Goal: Find specific page/section: Find specific page/section

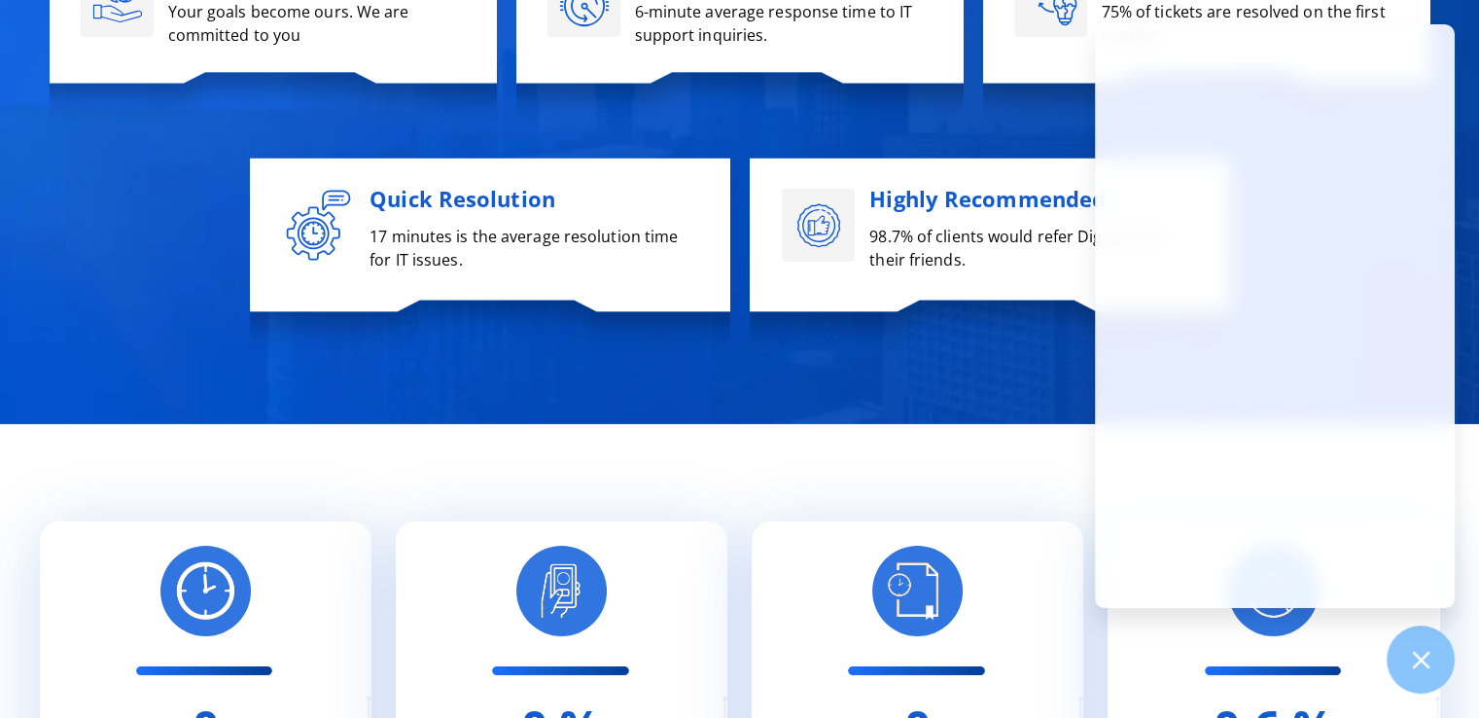
scroll to position [8845, 0]
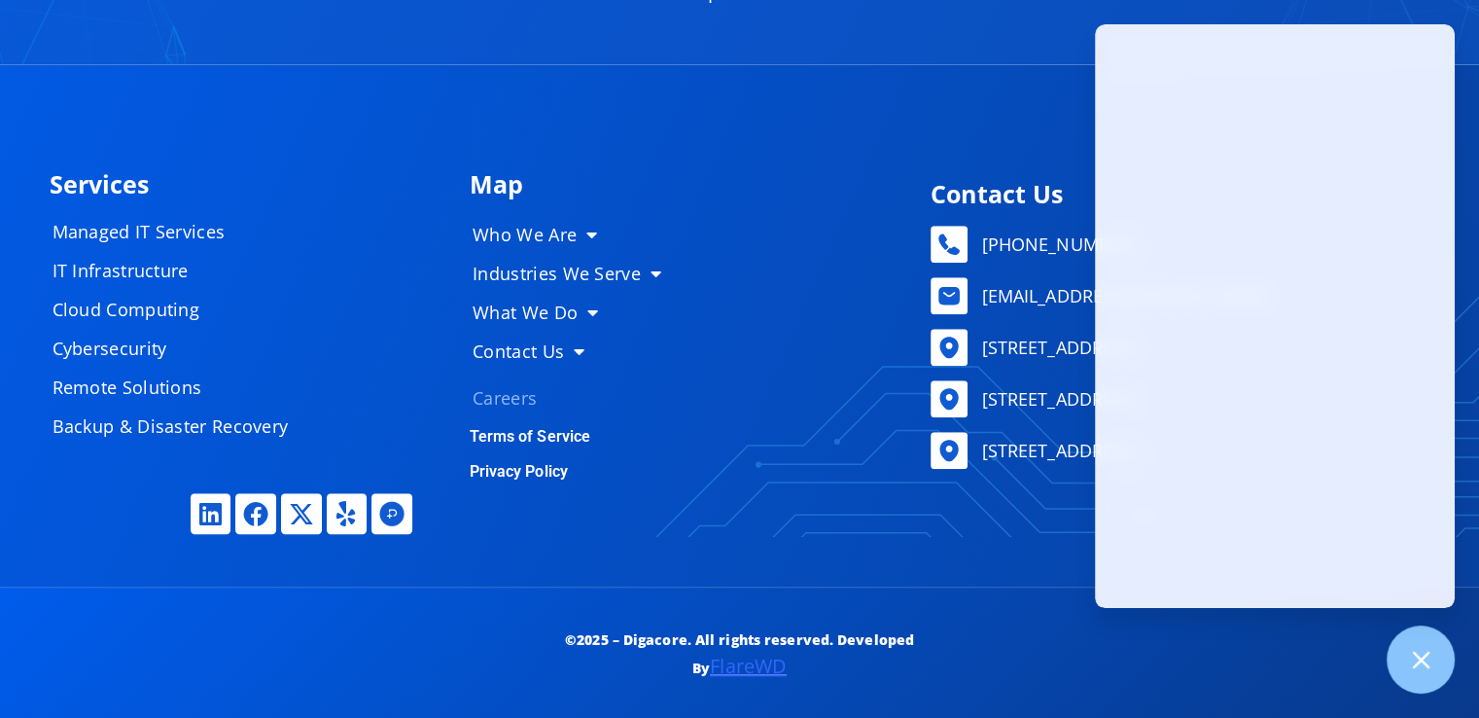
click at [508, 388] on link "Careers" at bounding box center [574, 397] width 243 height 39
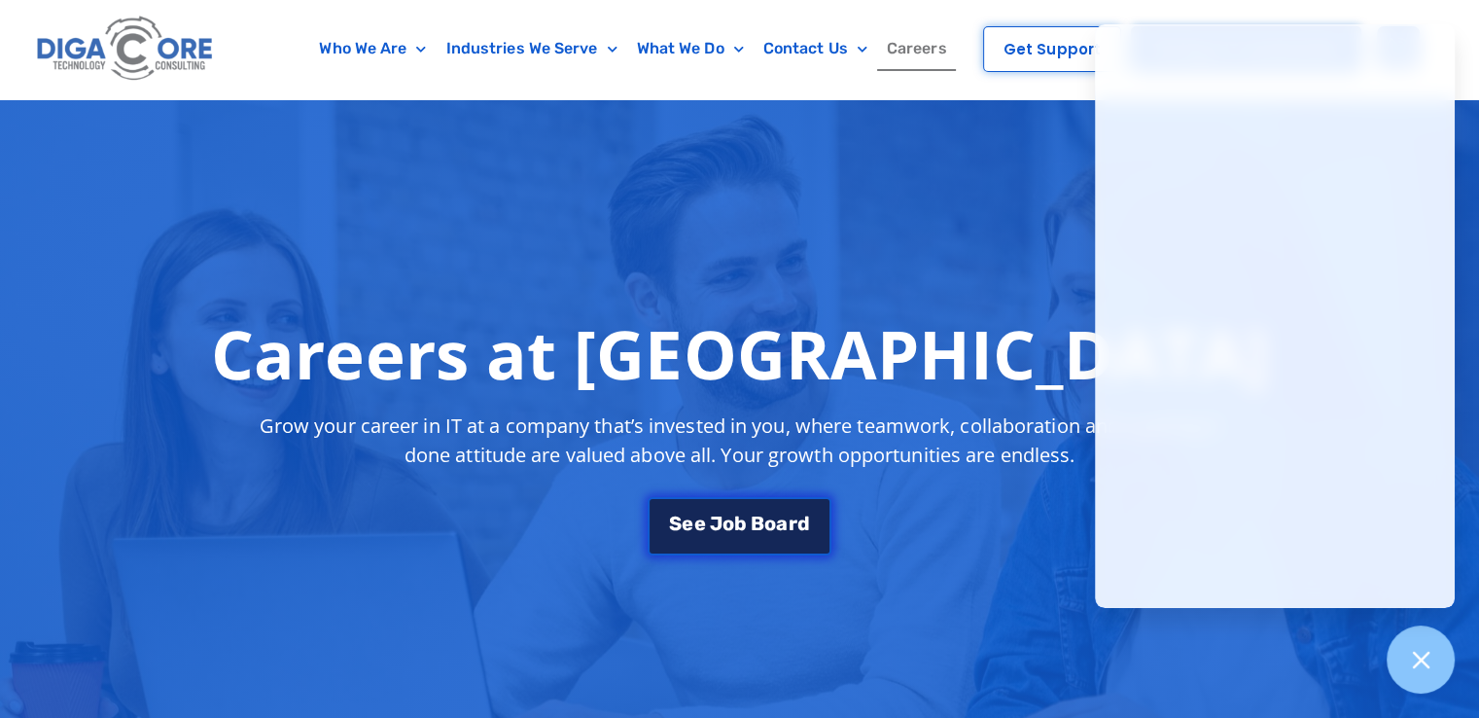
click at [772, 520] on span "o" at bounding box center [770, 522] width 12 height 19
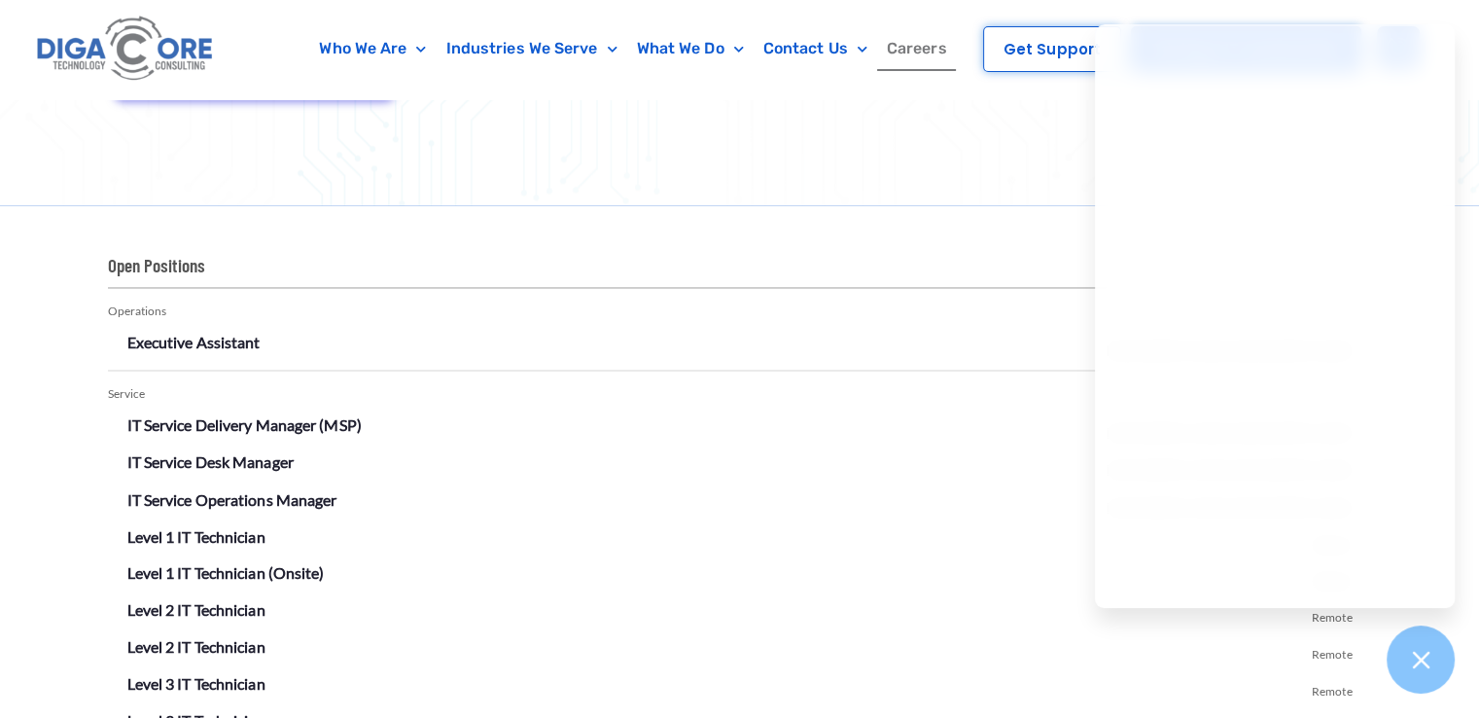
scroll to position [3188, 0]
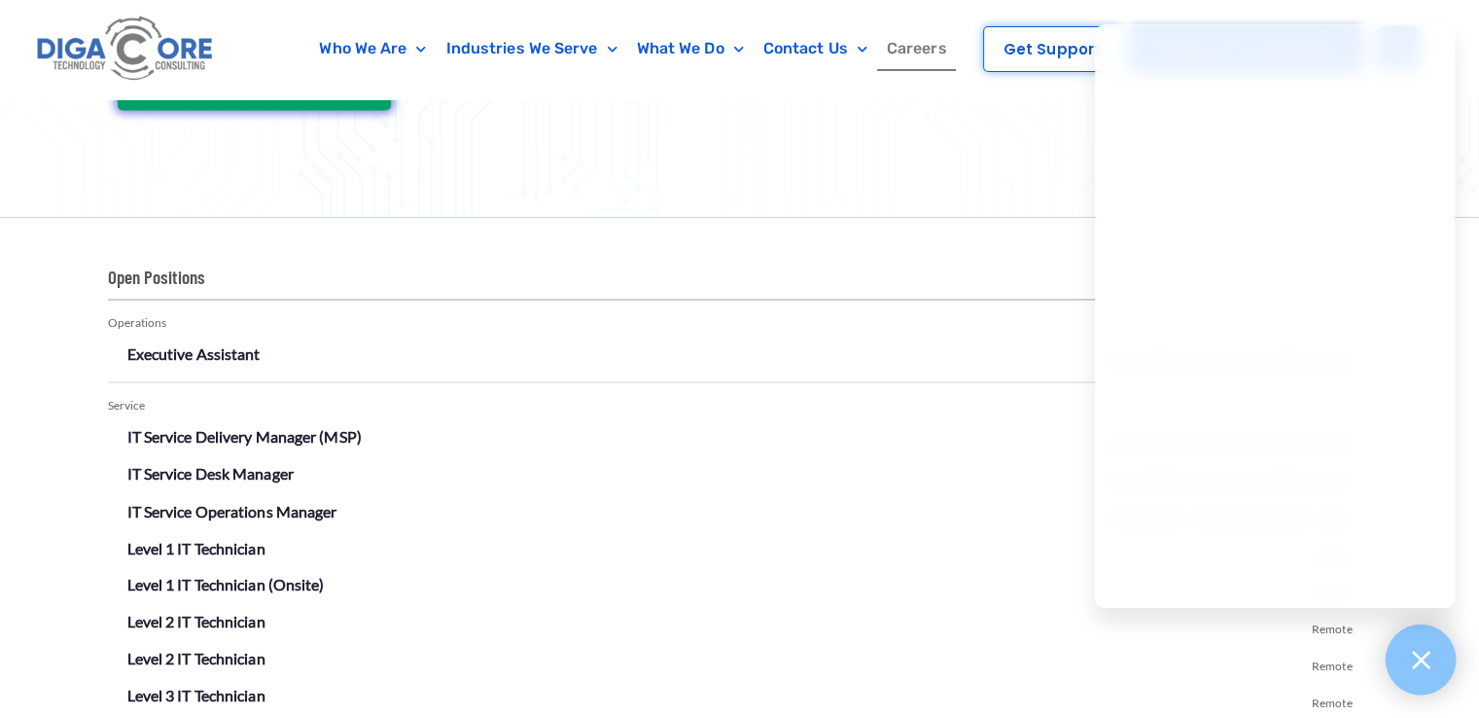
click at [1429, 647] on icon at bounding box center [1420, 659] width 25 height 25
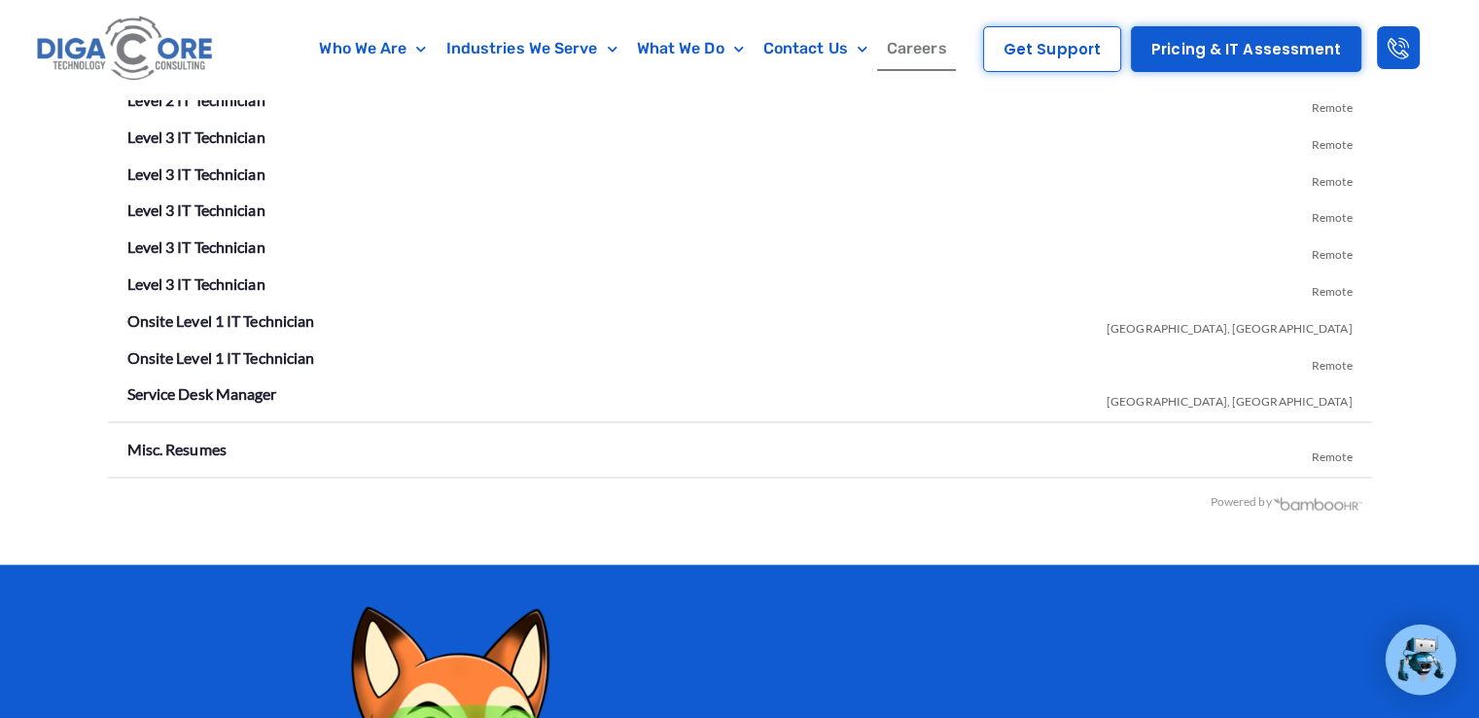
scroll to position [3746, 0]
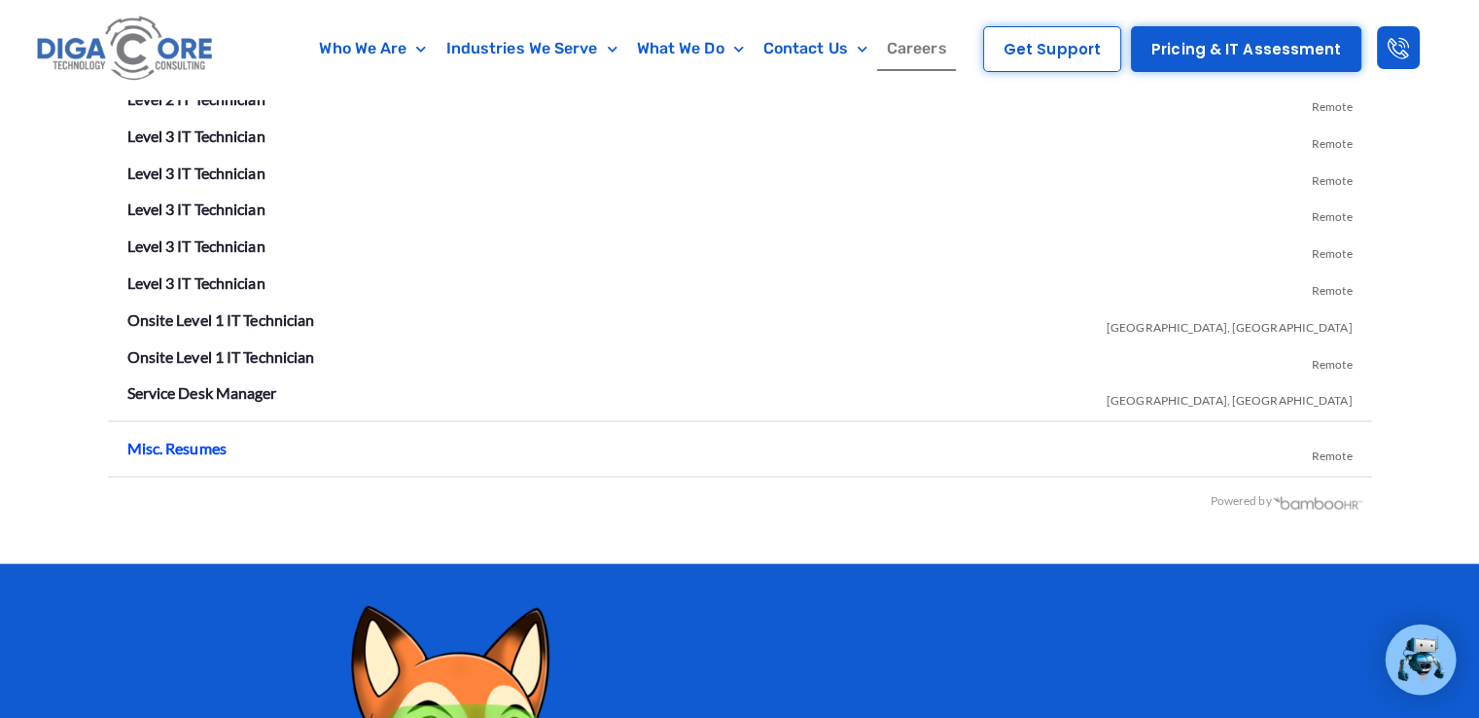
click at [199, 453] on link "Misc. Resumes" at bounding box center [176, 448] width 99 height 18
